Goal: Task Accomplishment & Management: Complete application form

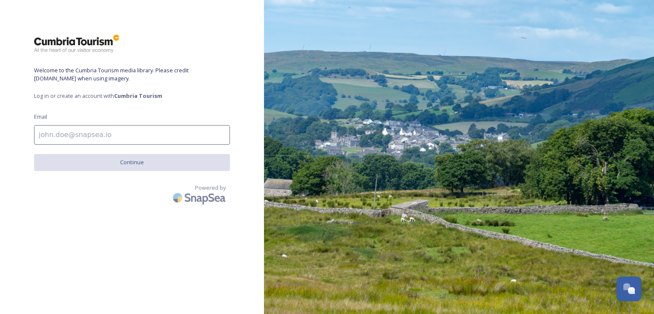
click at [48, 138] on input at bounding box center [132, 135] width 196 height 20
type input "[PERSON_NAME][EMAIL_ADDRESS][PERSON_NAME][PERSON_NAME][DOMAIN_NAME]"
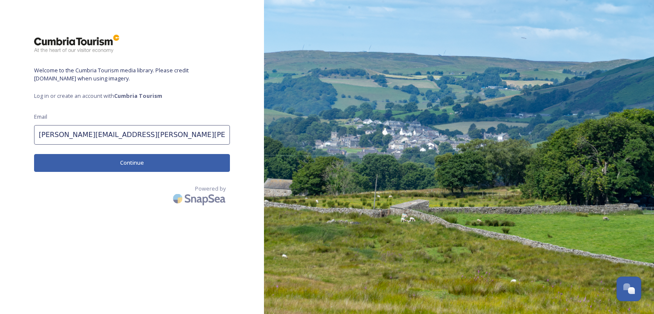
click at [135, 162] on button "Continue" at bounding box center [132, 162] width 196 height 17
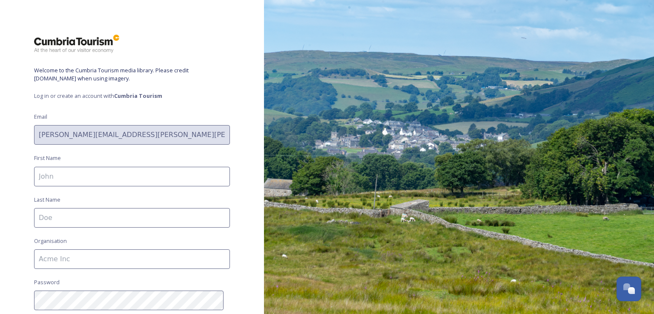
click at [120, 173] on input at bounding box center [132, 177] width 196 height 20
type input "[PERSON_NAME]"
click at [63, 220] on input at bounding box center [132, 218] width 196 height 20
type input "MORESCHI"
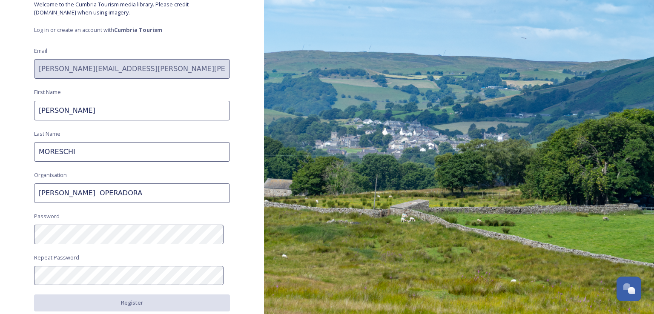
scroll to position [77, 0]
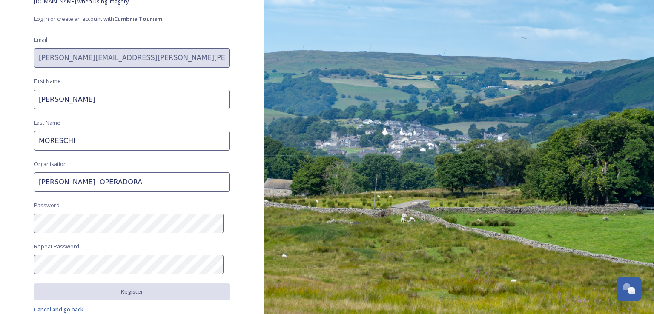
type input "[PERSON_NAME] OPERADORA"
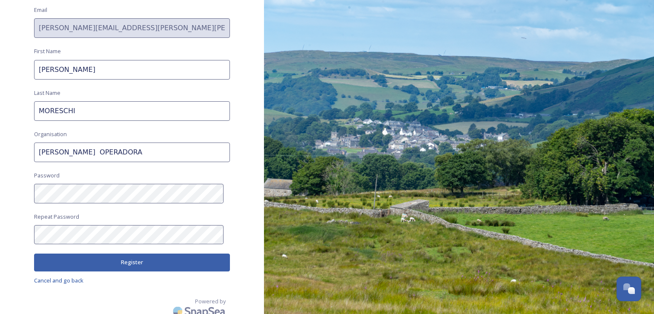
scroll to position [114, 0]
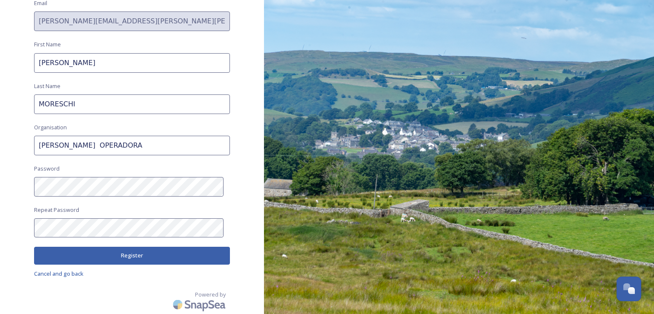
click at [104, 256] on button "Register" at bounding box center [132, 255] width 196 height 17
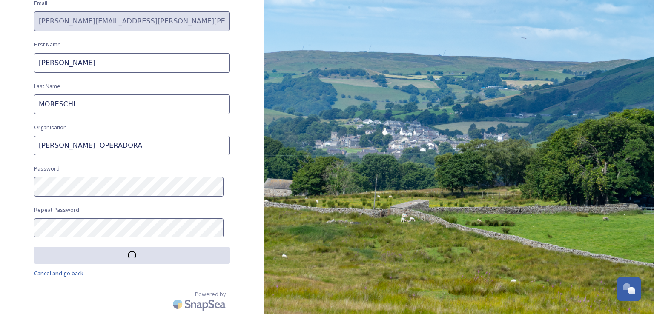
scroll to position [113, 0]
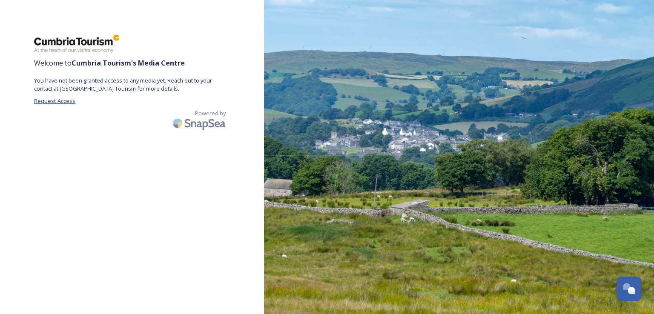
click at [67, 101] on span "Request Access" at bounding box center [54, 101] width 41 height 8
